Goal: Task Accomplishment & Management: Manage account settings

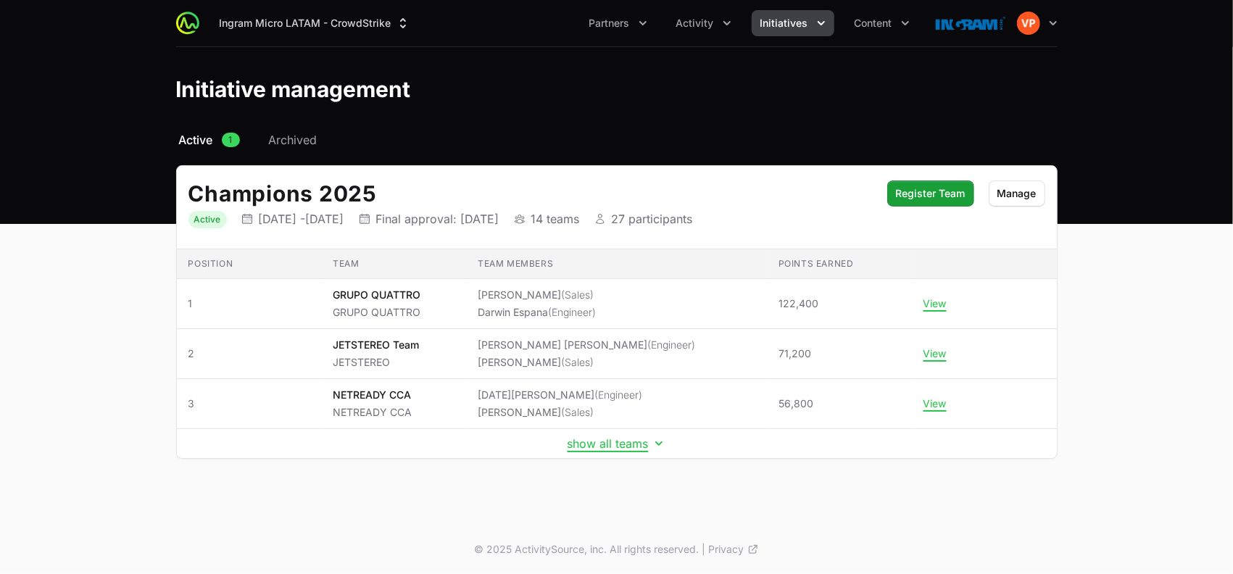
click at [696, 9] on div "[PERSON_NAME] Micro LATAM - CrowdStrike Partners Activity Initiatives Content O…" at bounding box center [617, 23] width 882 height 46
click at [702, 19] on span "Activity" at bounding box center [695, 23] width 38 height 15
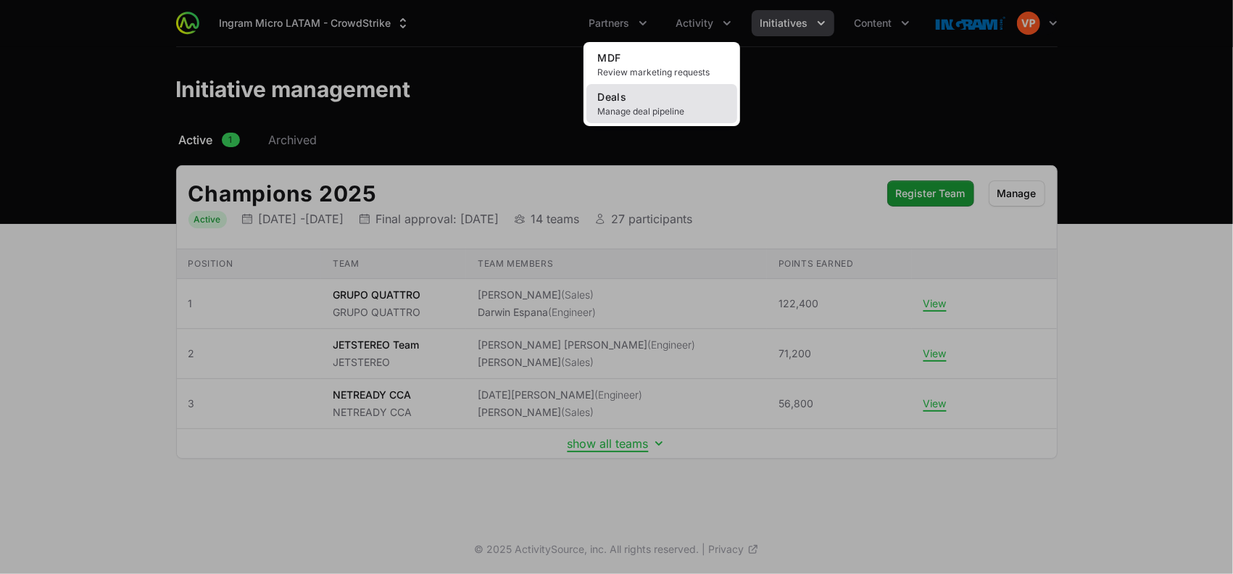
click at [638, 106] on span "Manage deal pipeline" at bounding box center [662, 112] width 128 height 12
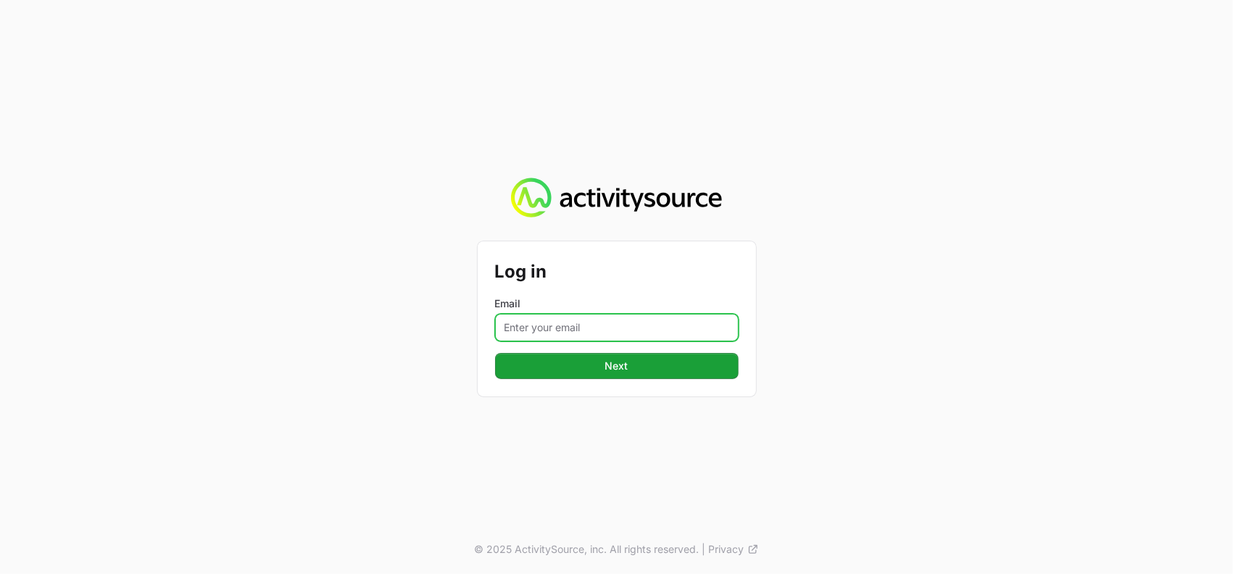
click at [602, 316] on input "Email" at bounding box center [617, 328] width 244 height 28
type input "vanessa.paredesayala@ingrammicro.com"
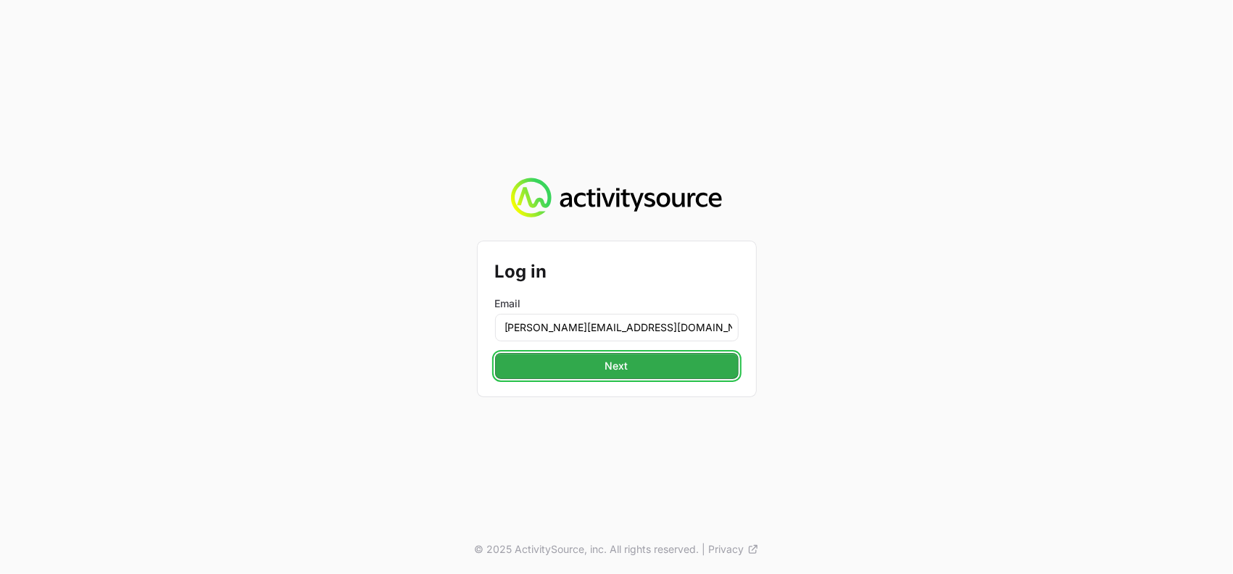
click at [598, 360] on span "Next" at bounding box center [617, 365] width 226 height 17
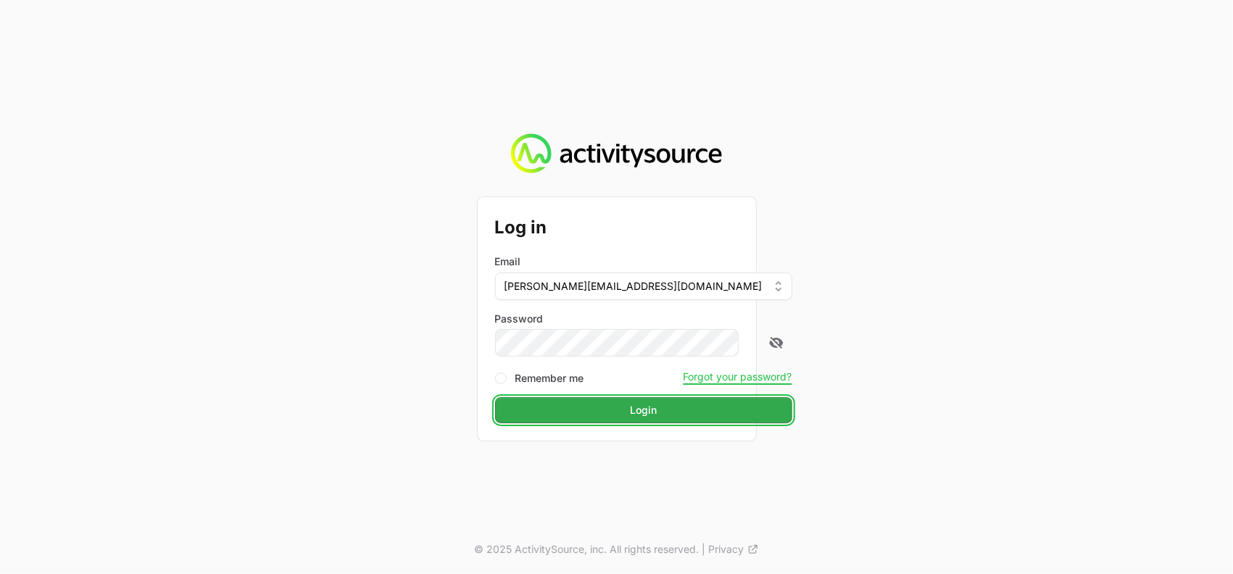
click at [615, 419] on button "Login Login" at bounding box center [643, 410] width 297 height 26
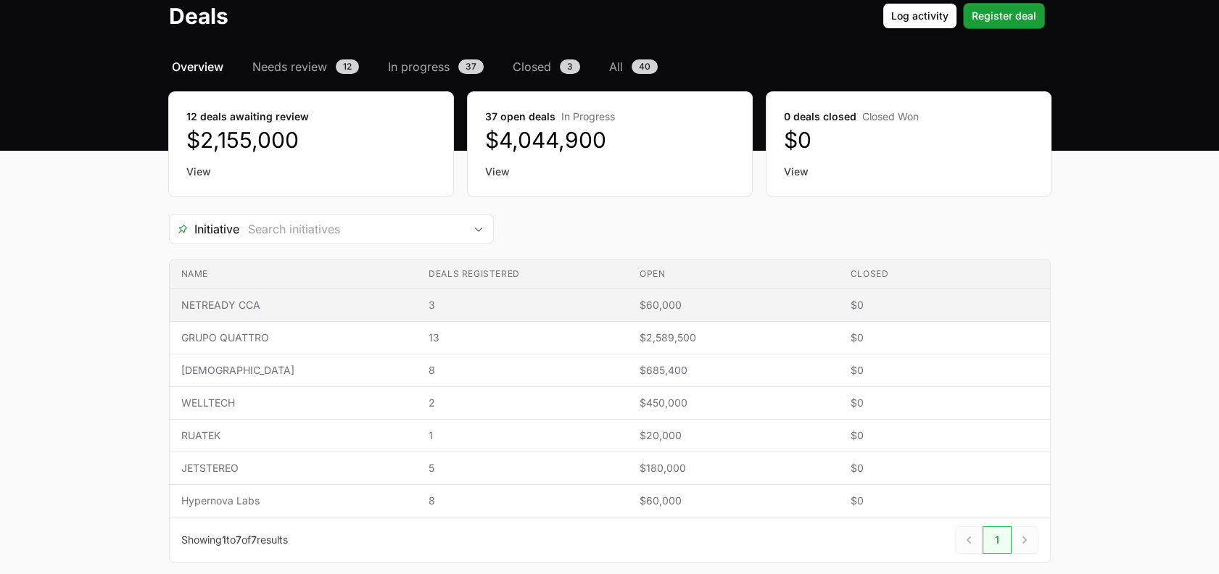
scroll to position [81, 0]
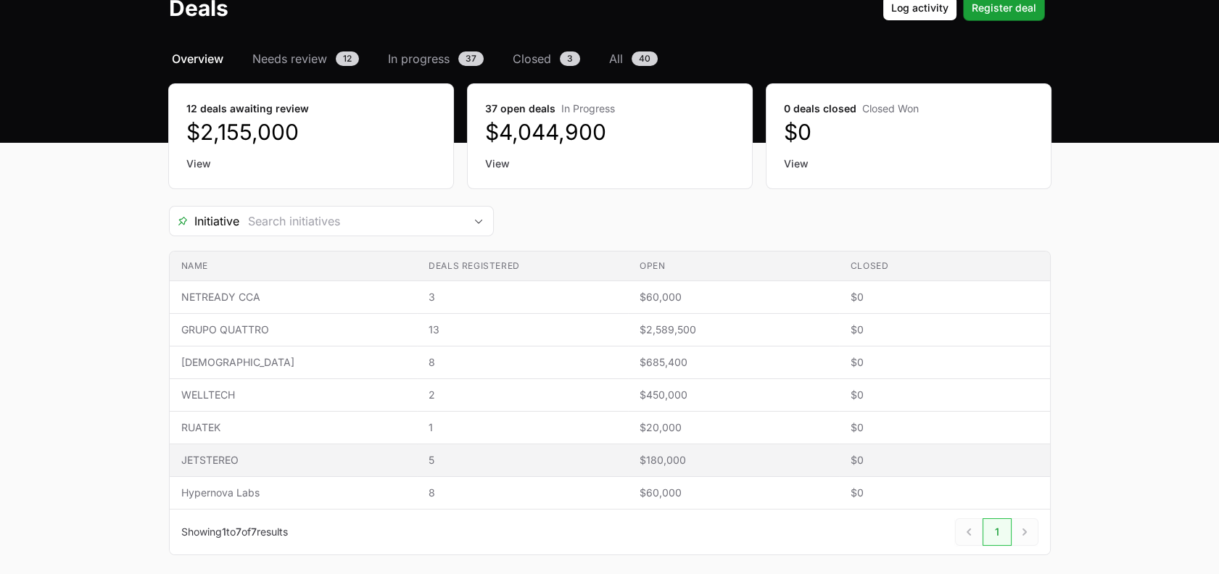
click at [376, 459] on span "JETSTEREO" at bounding box center [293, 460] width 225 height 15
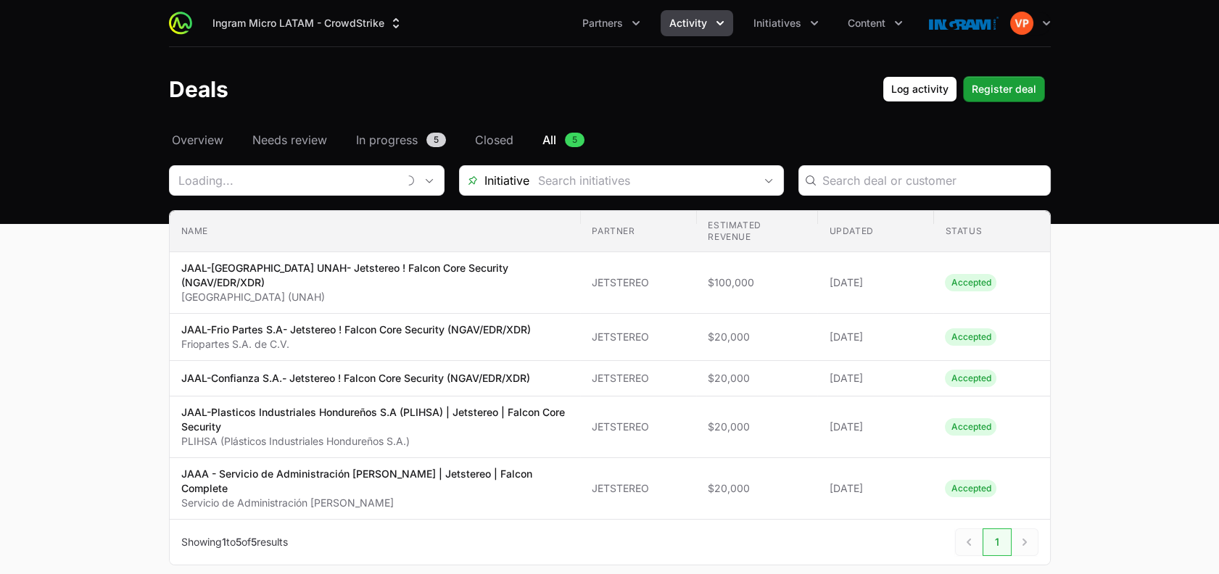
type input "JETSTEREO"
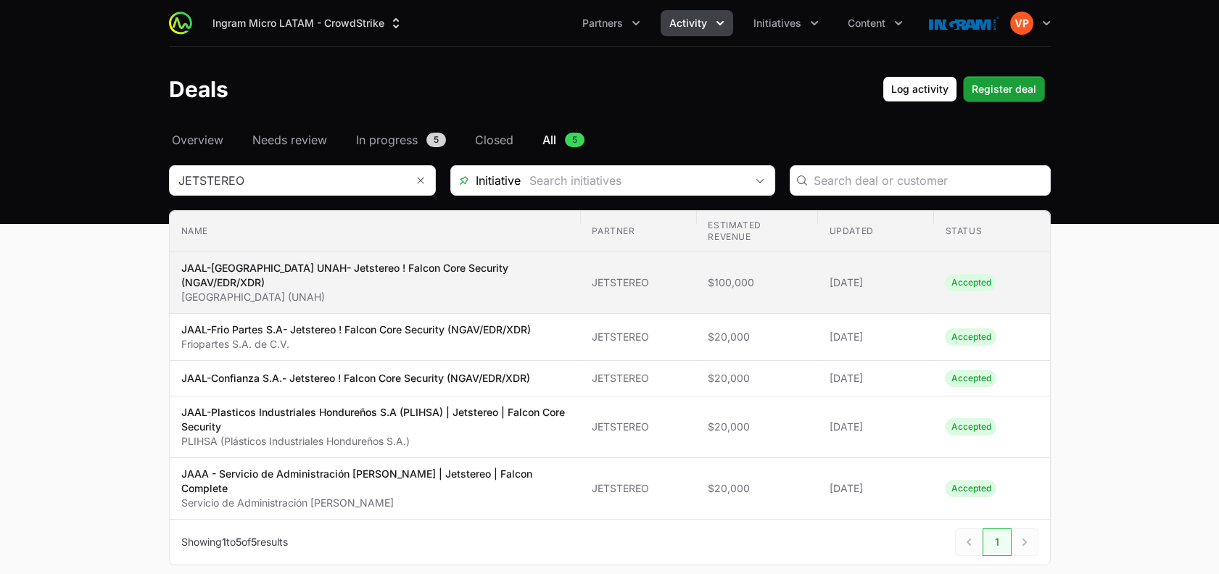
drag, startPoint x: 448, startPoint y: 294, endPoint x: 182, endPoint y: 299, distance: 266.1
click at [182, 299] on p "Universidad Nacional Autónoma de Honduras (UNAH)" at bounding box center [375, 297] width 388 height 15
copy p "Universidad Nacional Autónoma de Honduras (UNAH)"
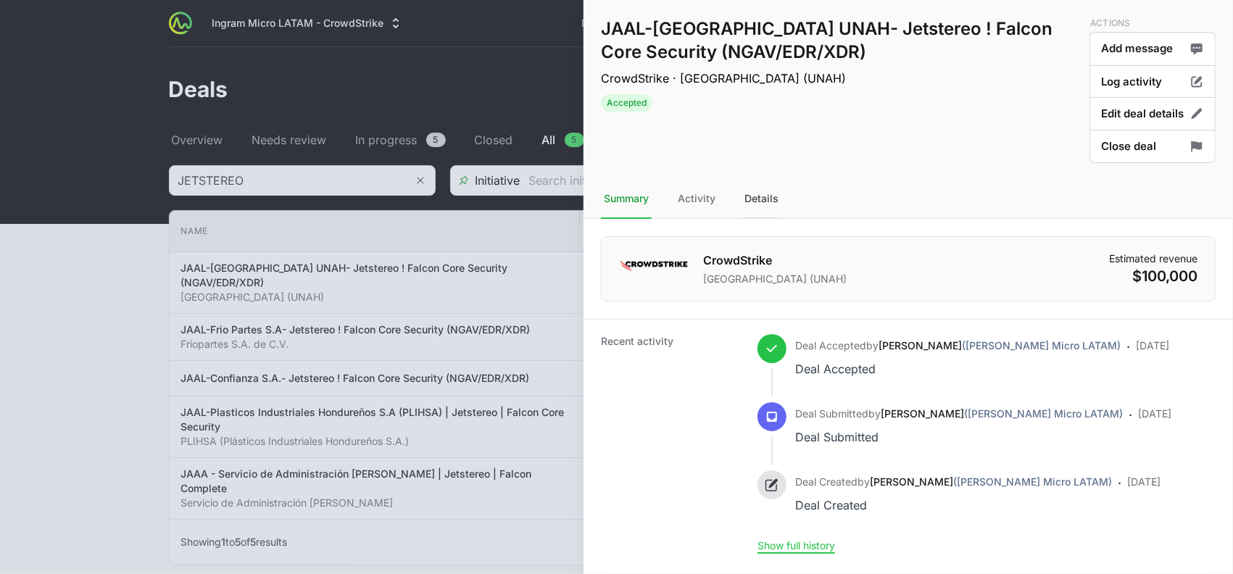
click at [764, 199] on div "Details" at bounding box center [762, 199] width 40 height 39
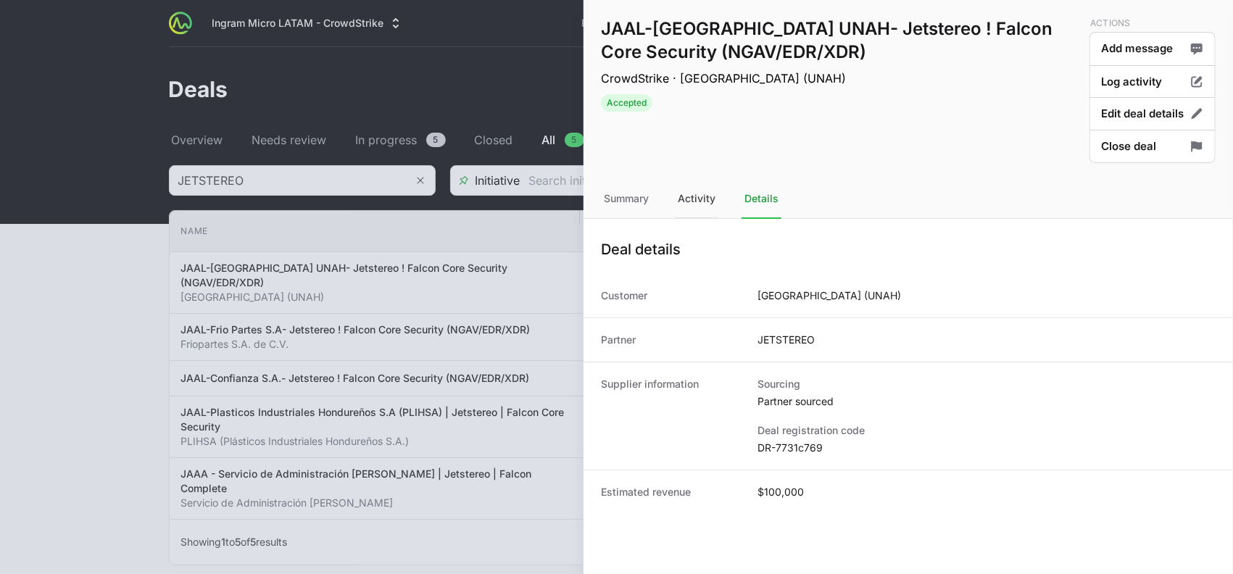
click at [703, 209] on div "Activity" at bounding box center [697, 199] width 44 height 39
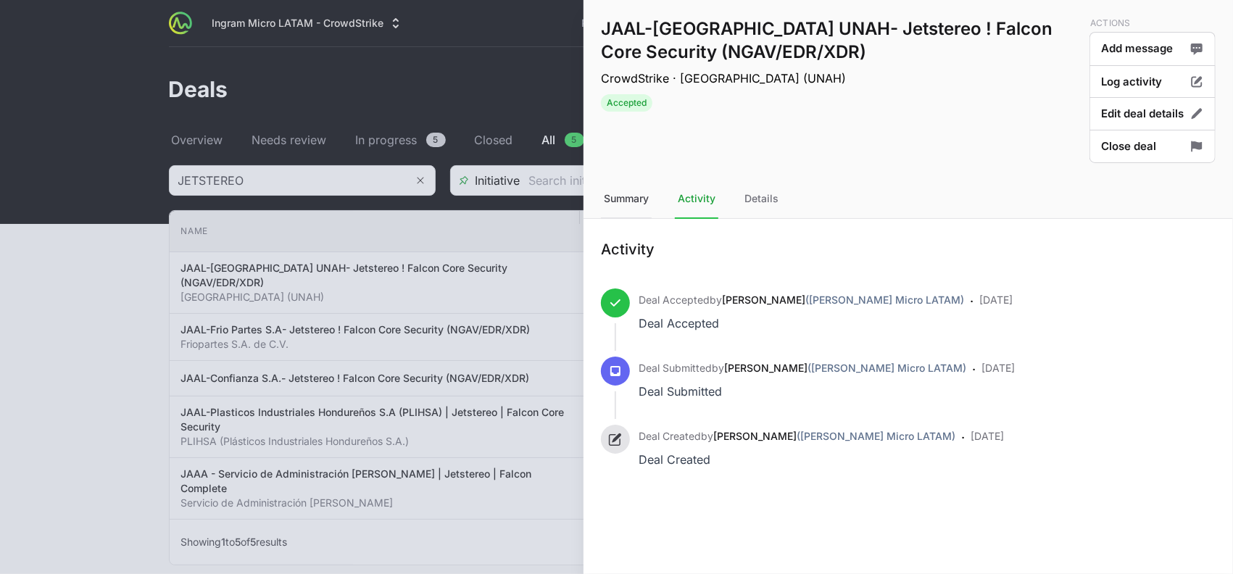
click at [618, 192] on div "Summary" at bounding box center [626, 199] width 51 height 39
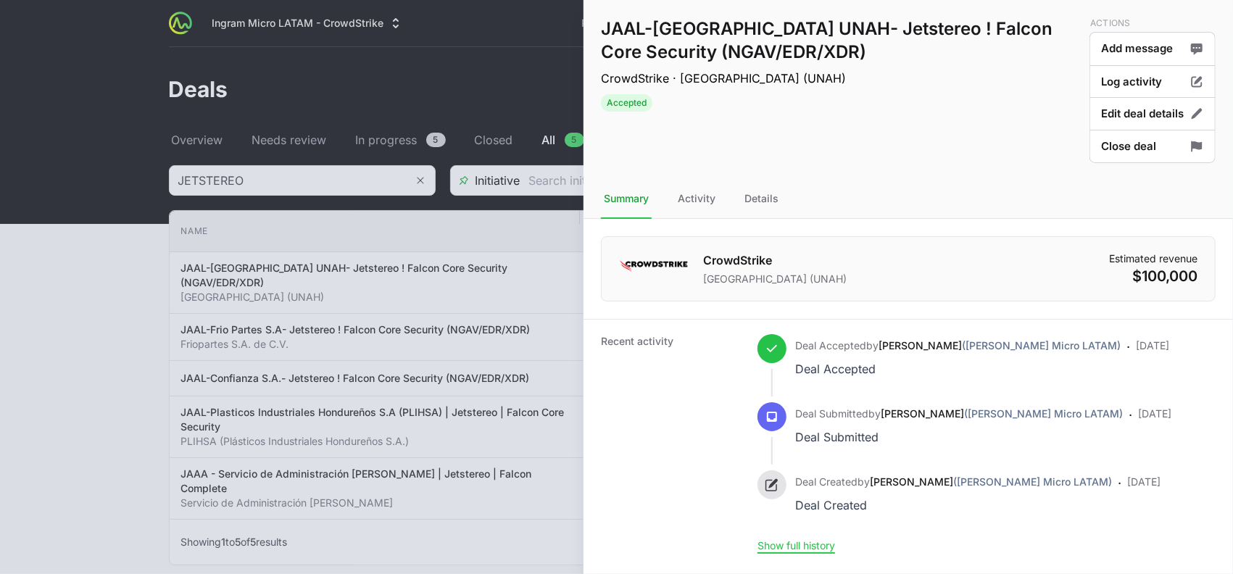
click at [70, 326] on div at bounding box center [616, 287] width 1233 height 574
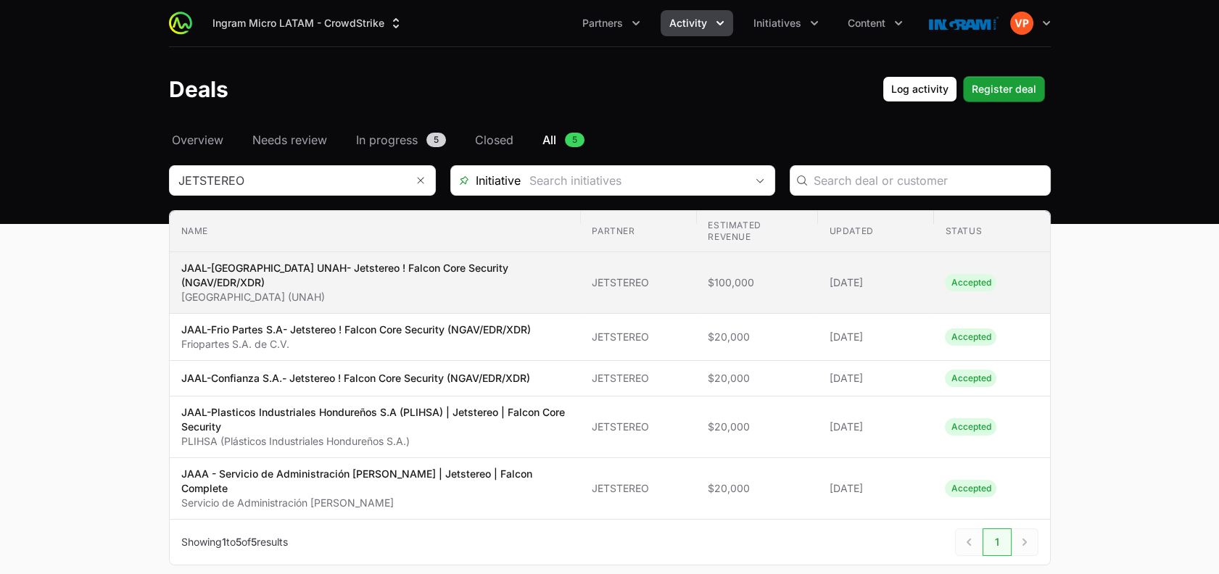
click at [334, 283] on p "JAAL-Universidad Nacional Autónoma de Honduras UNAH- Jetstereo ! Falcon Core Se…" at bounding box center [375, 275] width 388 height 29
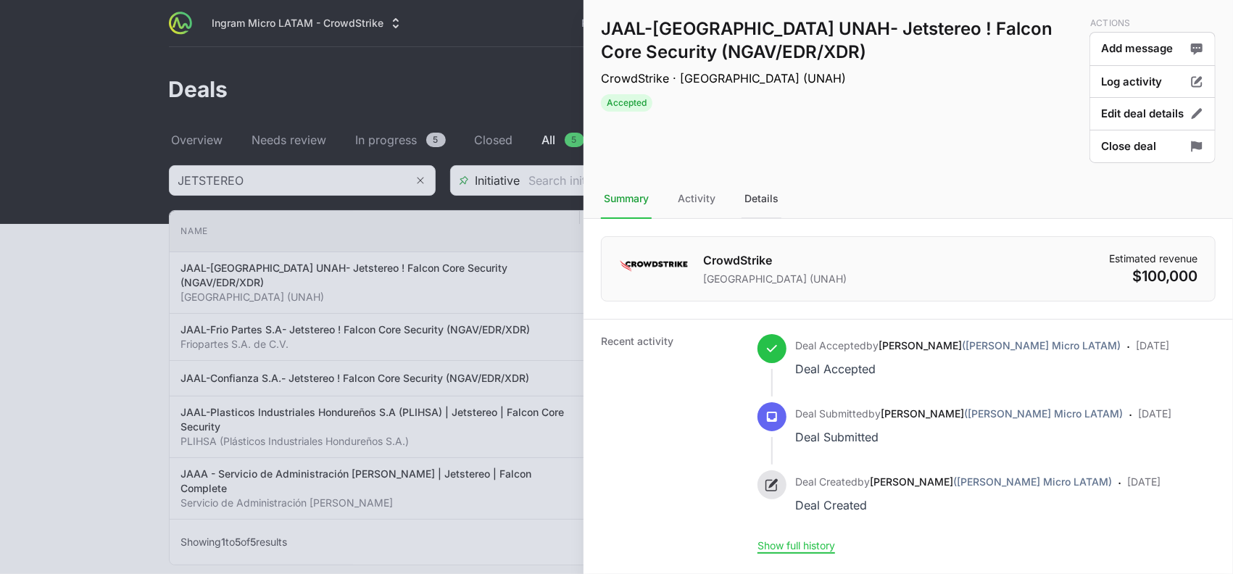
click at [758, 203] on div "Details" at bounding box center [762, 199] width 40 height 39
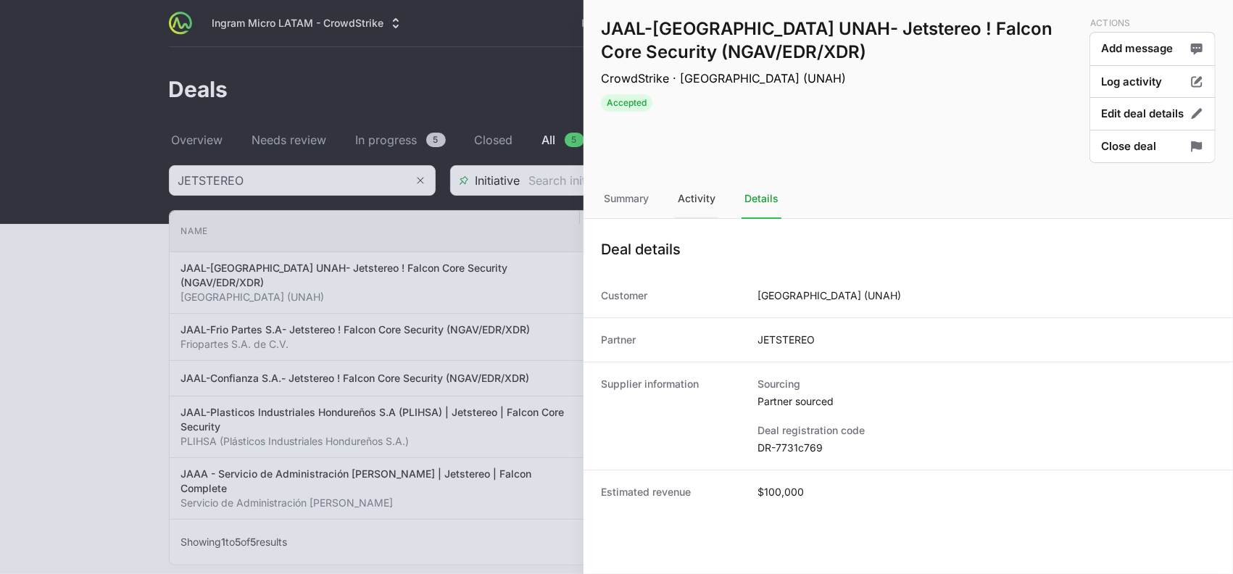
click at [708, 201] on div "Activity" at bounding box center [697, 199] width 44 height 39
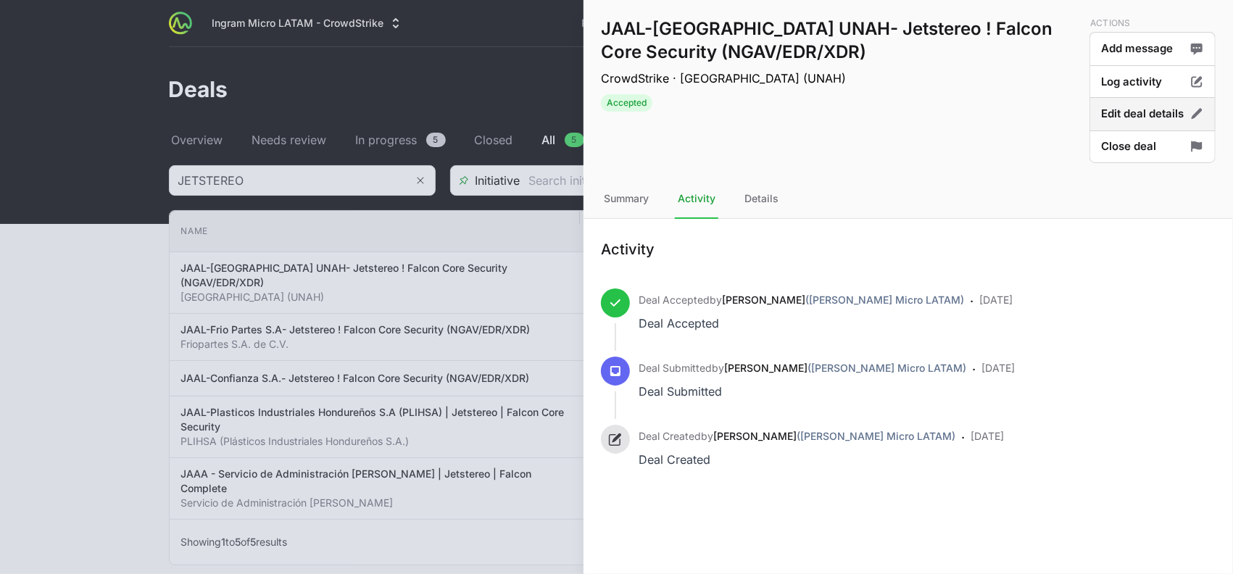
click at [1115, 116] on button "Edit deal details" at bounding box center [1153, 114] width 126 height 34
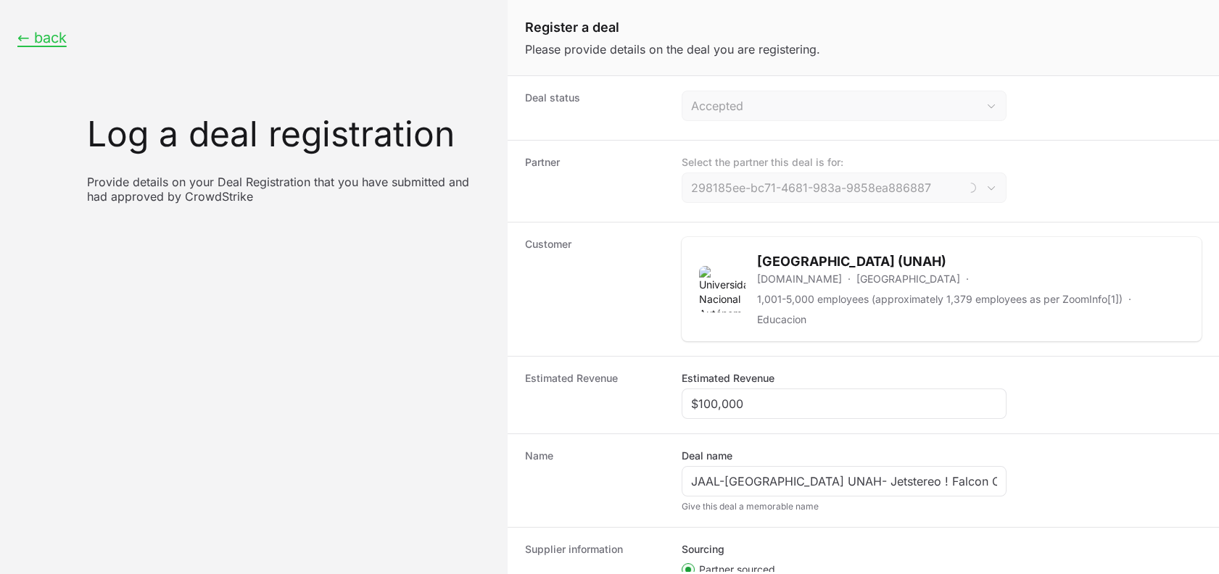
type input "JETSTEREO"
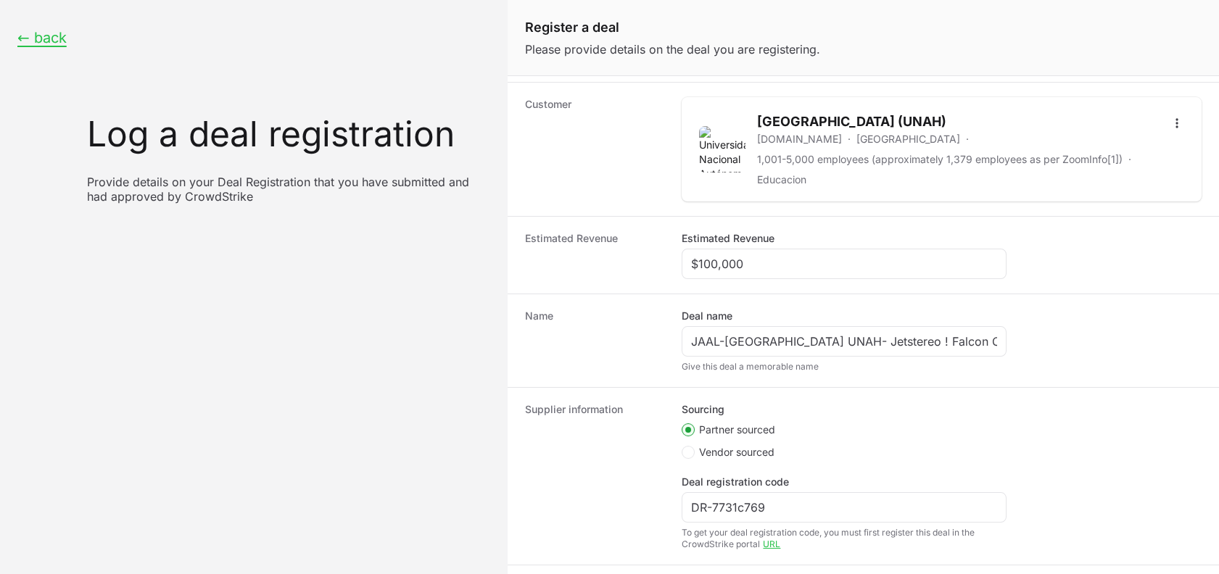
scroll to position [210, 0]
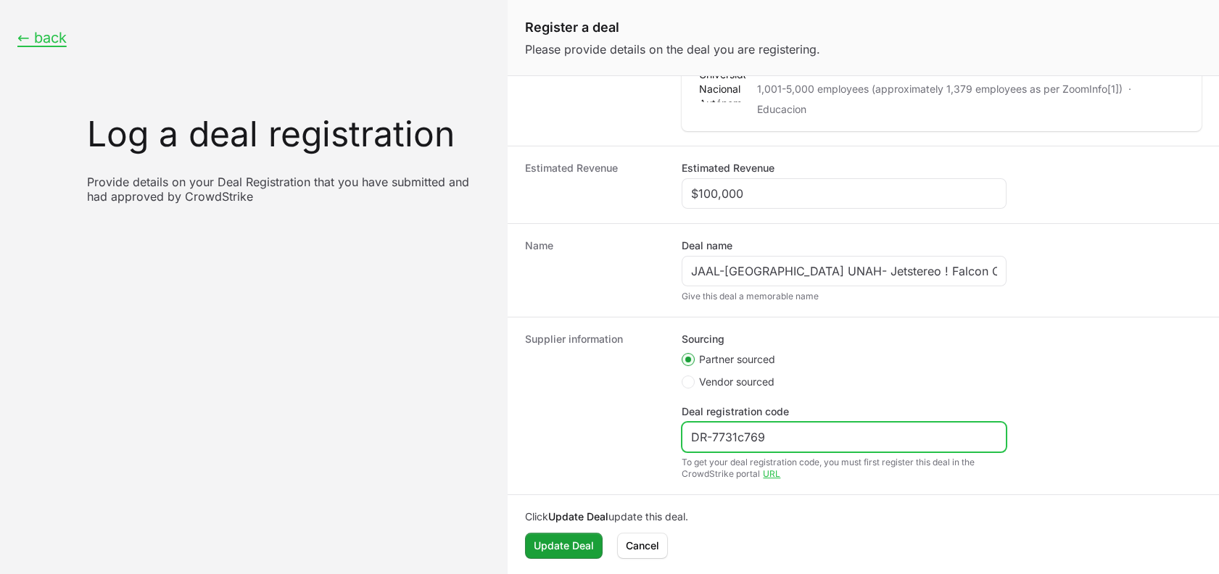
click at [731, 434] on input "DR-7731c769" at bounding box center [844, 436] width 306 height 17
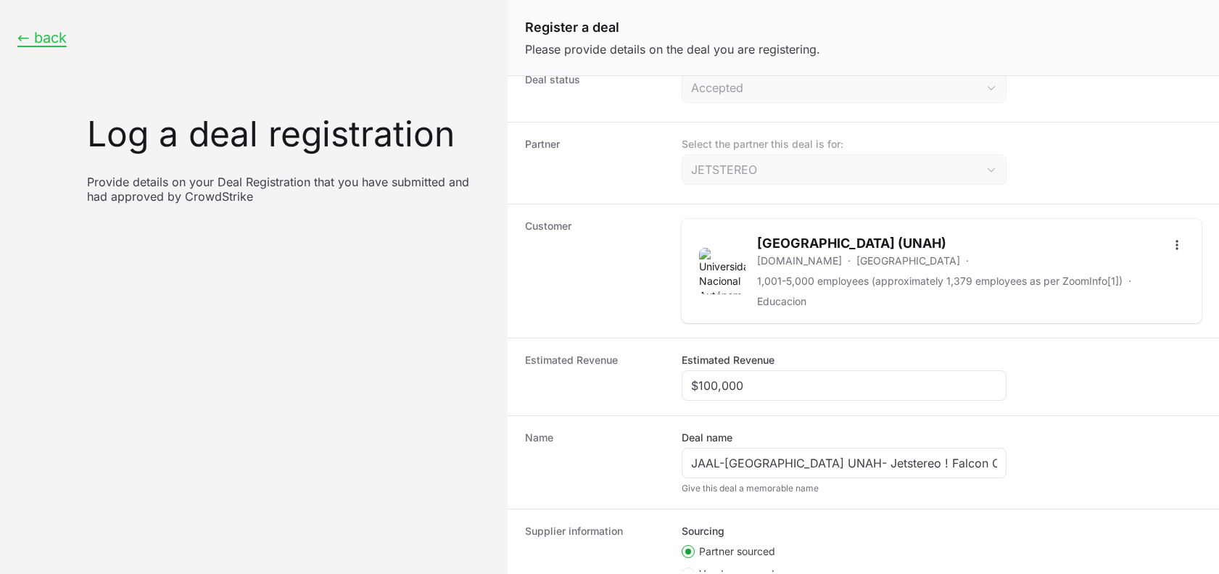
scroll to position [0, 0]
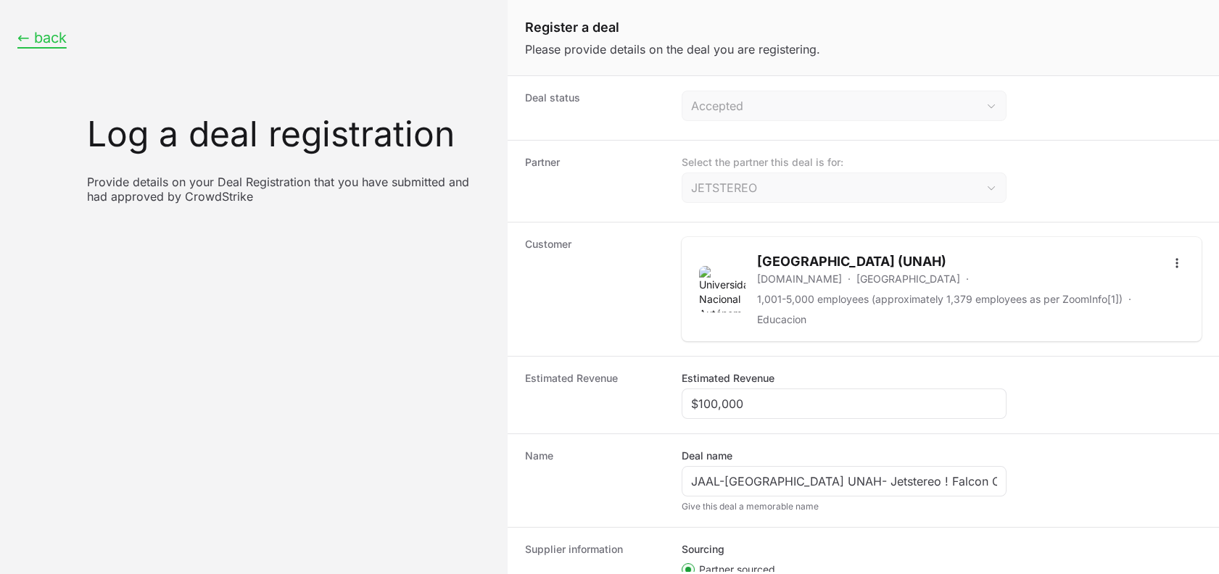
click at [51, 30] on button "← back" at bounding box center [41, 38] width 49 height 18
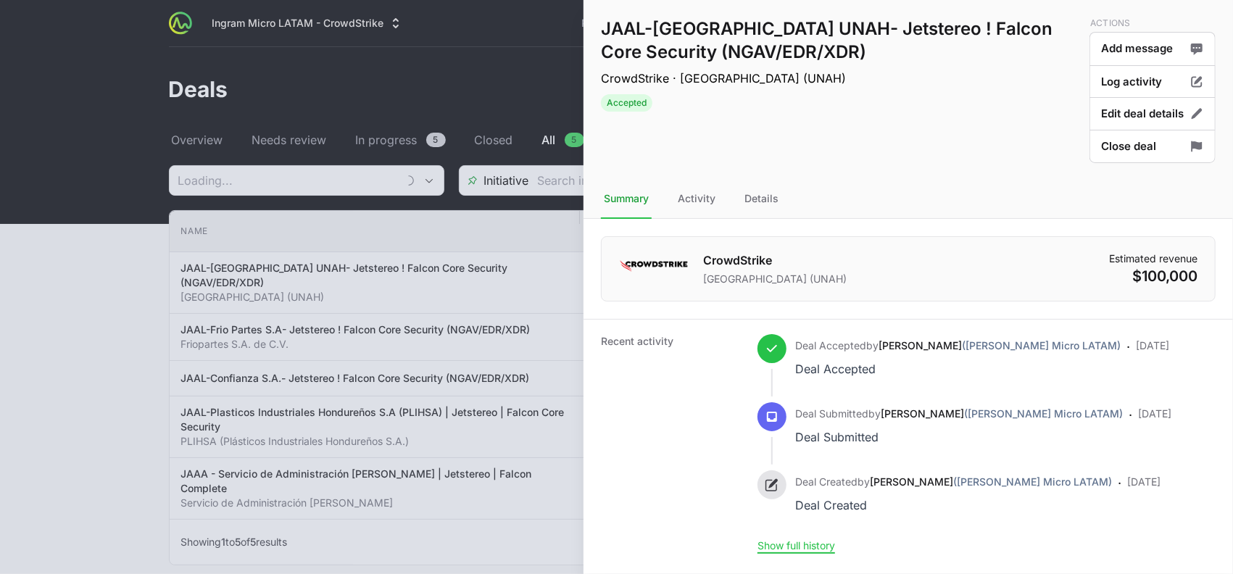
type input "JETSTEREO"
click at [65, 214] on div at bounding box center [616, 287] width 1233 height 574
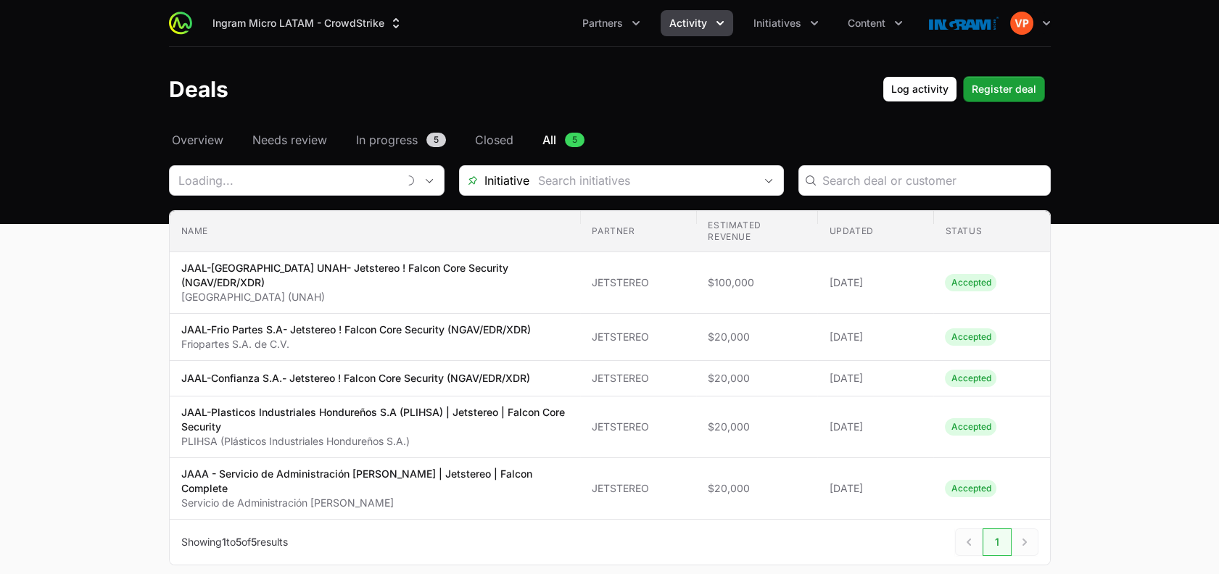
type input "JETSTEREO"
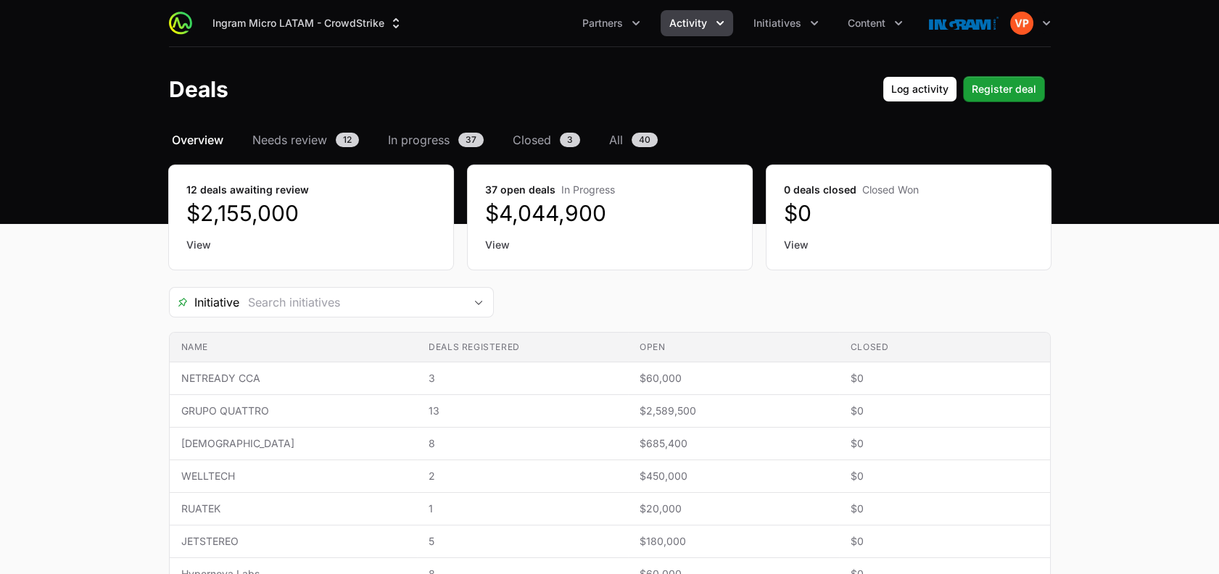
scroll to position [81, 0]
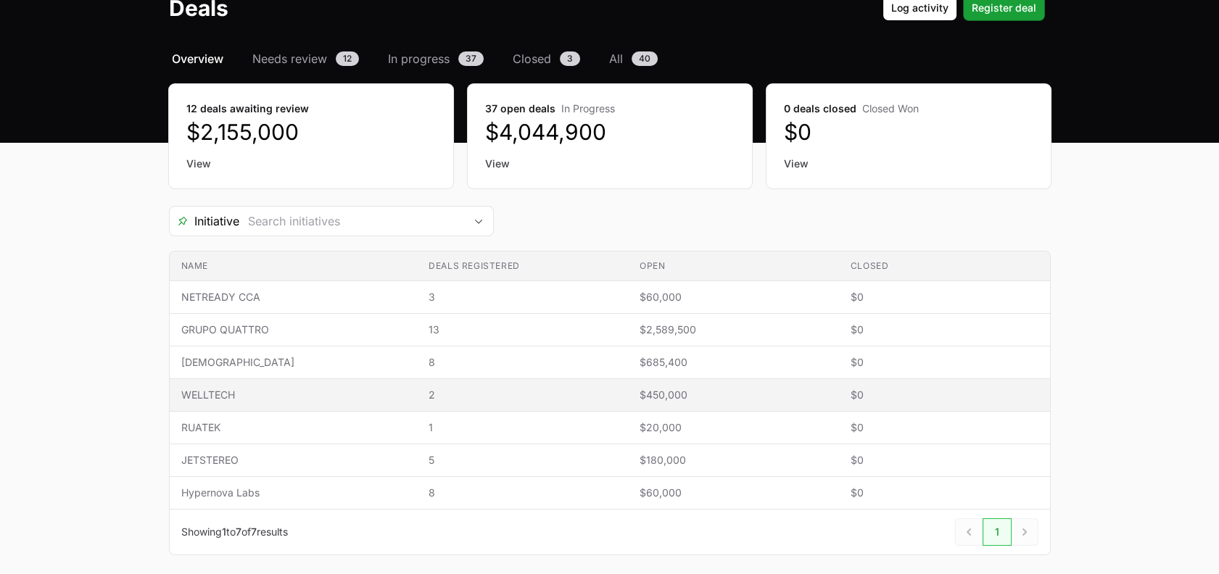
click at [339, 388] on span "WELLTECH" at bounding box center [293, 395] width 225 height 15
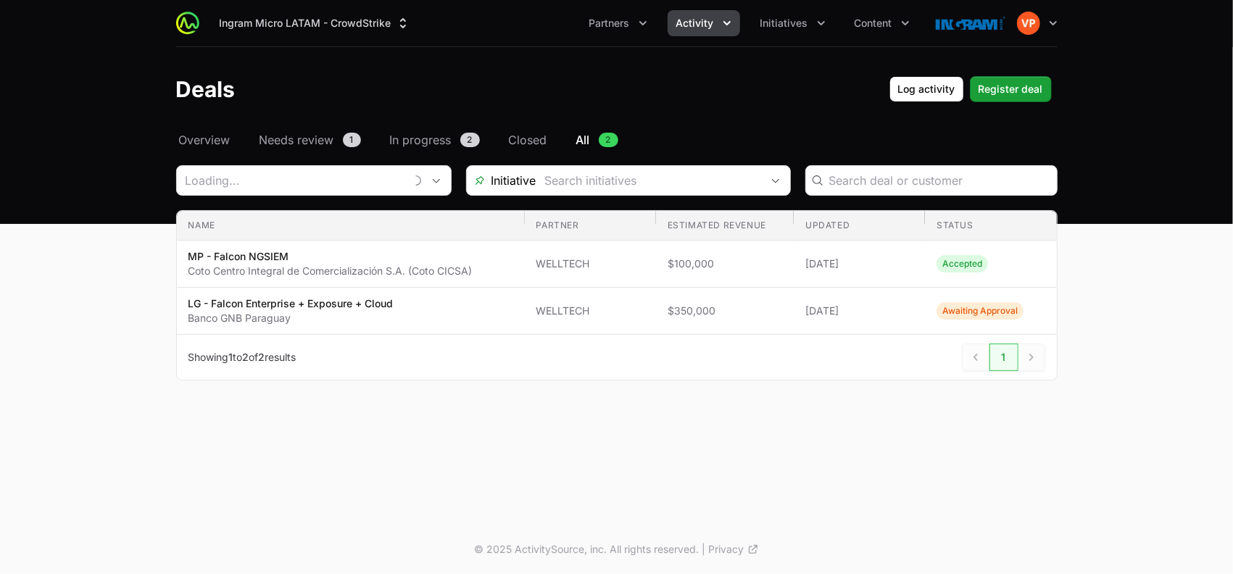
type input "WELLTECH"
click at [423, 178] on icon "Remove" at bounding box center [427, 181] width 9 height 12
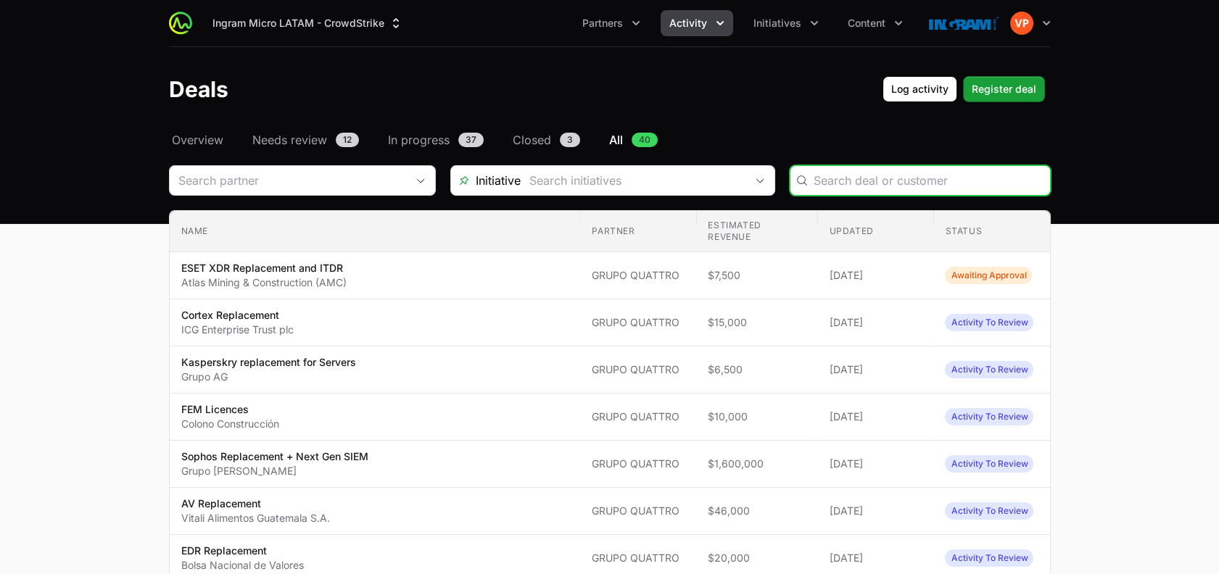
click at [678, 28] on span "Activity" at bounding box center [688, 23] width 38 height 15
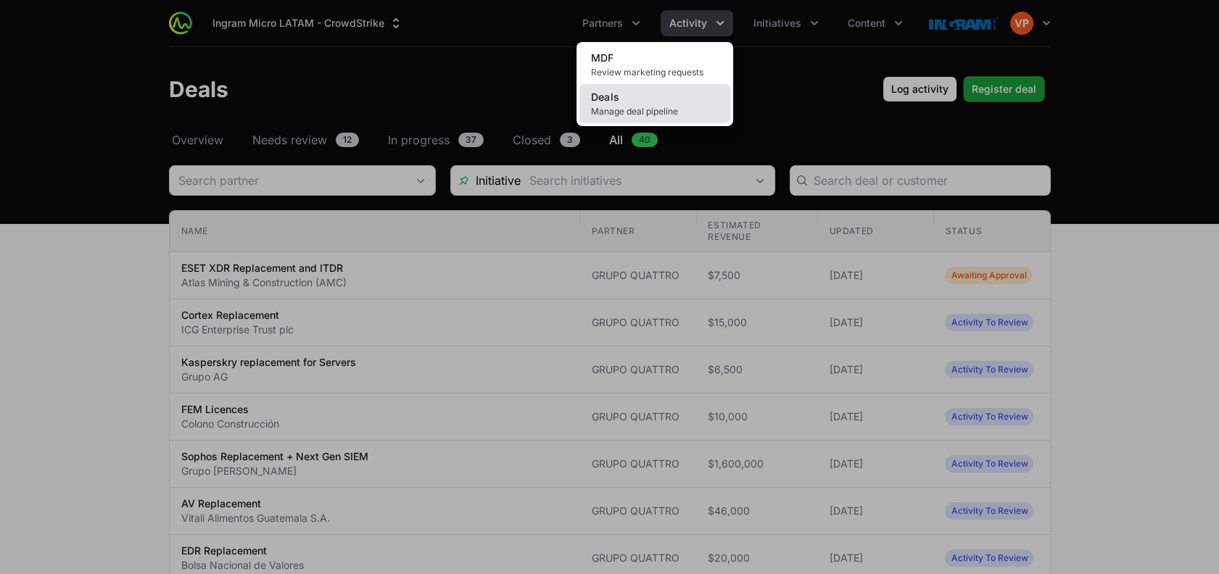
click at [663, 101] on link "Deals Manage deal pipeline" at bounding box center [654, 103] width 151 height 39
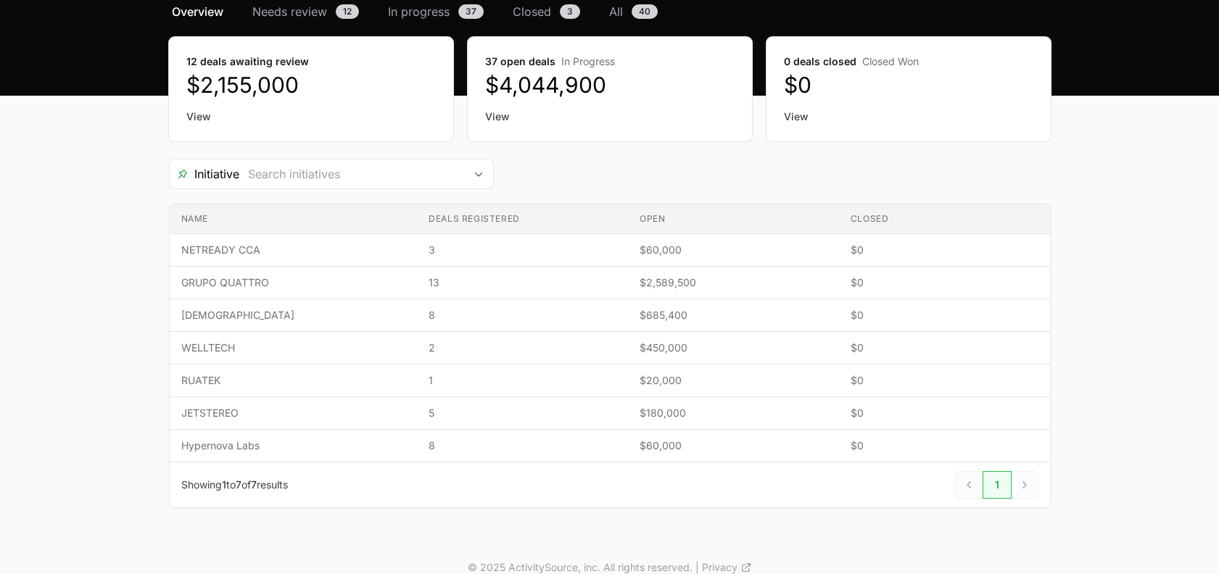
scroll to position [129, 0]
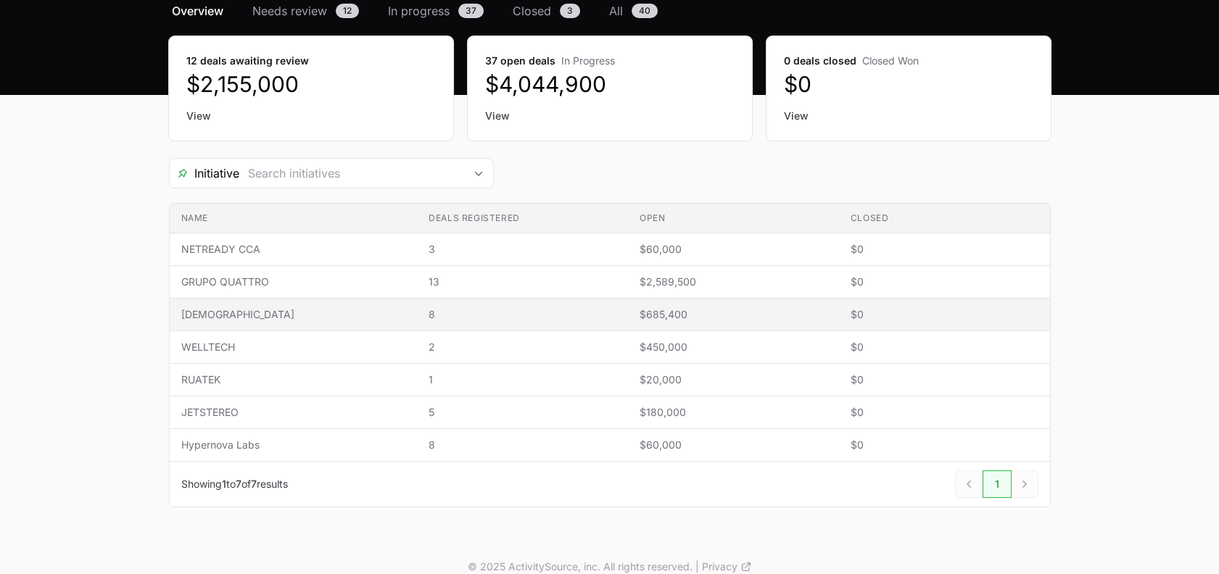
click at [497, 307] on span "8" at bounding box center [522, 314] width 188 height 15
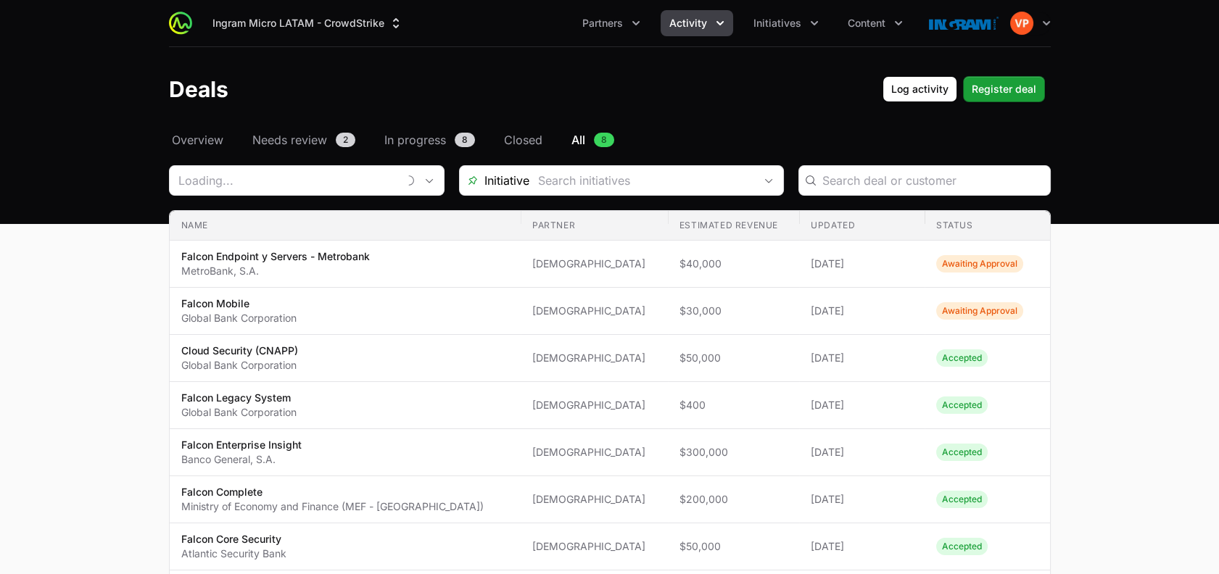
type input "SOFISTIC"
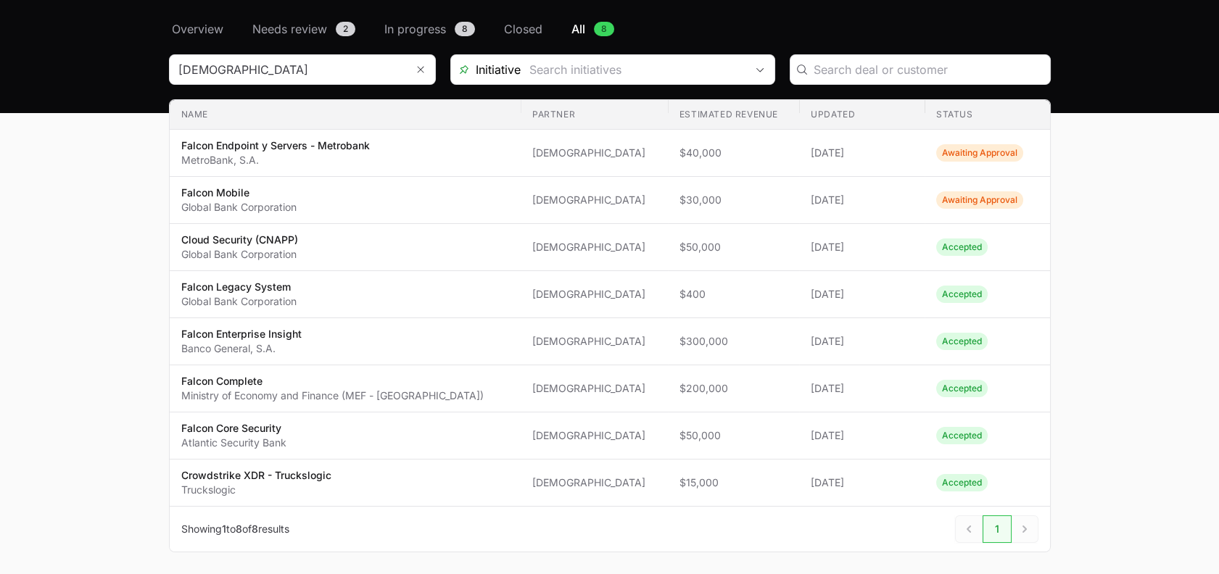
scroll to position [112, 0]
